Goal: Transaction & Acquisition: Purchase product/service

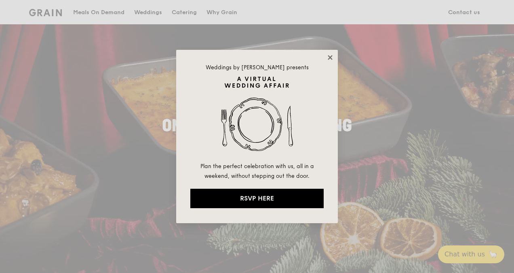
click at [331, 57] on icon at bounding box center [330, 57] width 4 height 4
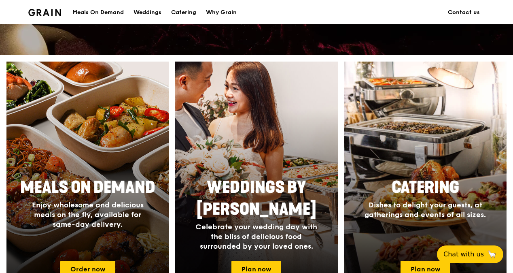
scroll to position [364, 0]
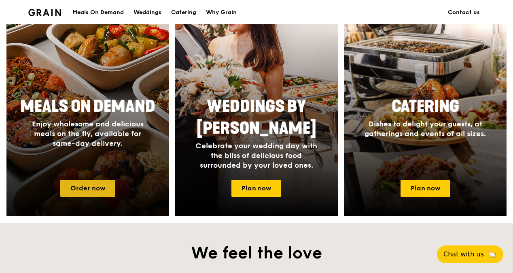
click at [107, 195] on link "Order now" at bounding box center [87, 188] width 55 height 17
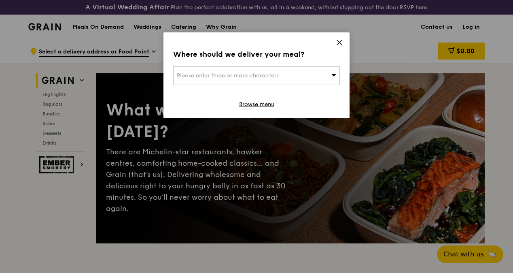
click at [288, 84] on div "Please enter three or more characters" at bounding box center [256, 75] width 167 height 19
click at [278, 85] on li "Please enter 3 or more characters" at bounding box center [256, 92] width 166 height 15
click at [276, 79] on input "search" at bounding box center [256, 76] width 166 height 18
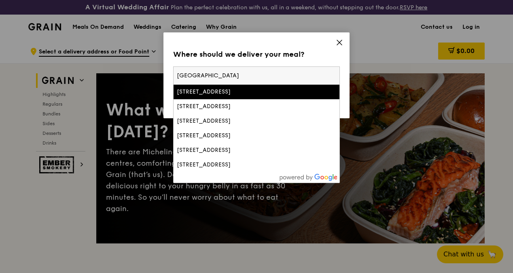
drag, startPoint x: 252, startPoint y: 73, endPoint x: 213, endPoint y: 80, distance: 40.3
click at [213, 80] on input "[GEOGRAPHIC_DATA]" at bounding box center [256, 76] width 166 height 18
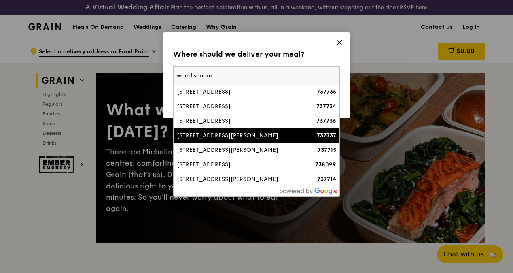
type input "wood square"
click at [261, 142] on li "[STREET_ADDRESS][PERSON_NAME] 737737" at bounding box center [256, 135] width 166 height 15
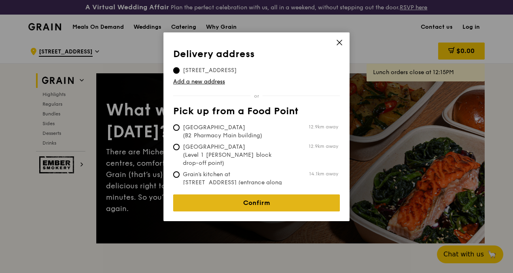
click at [249, 197] on link "Confirm" at bounding box center [256, 202] width 167 height 17
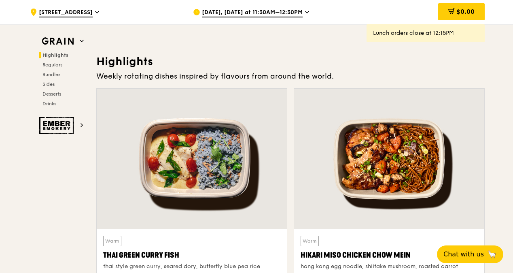
scroll to position [283, 0]
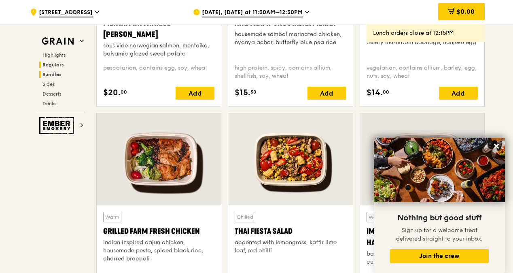
click at [54, 74] on span "Bundles" at bounding box center [51, 75] width 19 height 6
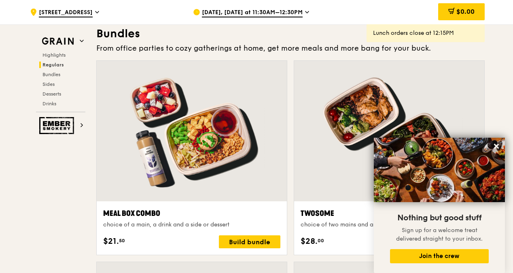
scroll to position [1014, 0]
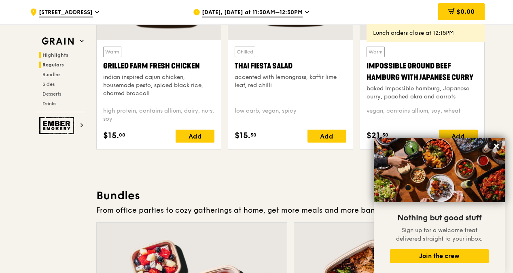
click at [51, 57] on span "Highlights" at bounding box center [55, 55] width 26 height 6
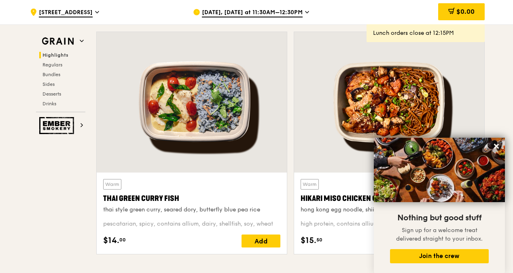
scroll to position [249, 0]
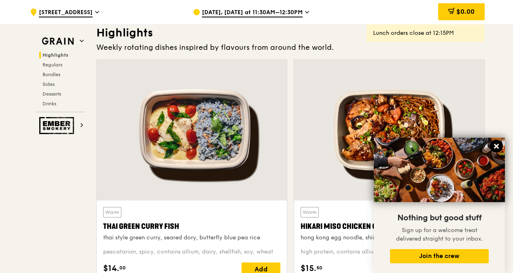
click at [500, 147] on button at bounding box center [496, 146] width 13 height 13
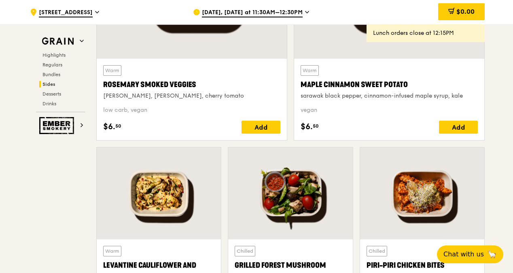
scroll to position [2029, 0]
